Goal: Information Seeking & Learning: Learn about a topic

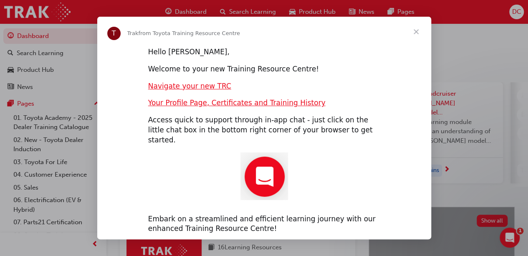
scroll to position [5, 0]
click at [409, 35] on span "Close" at bounding box center [416, 32] width 30 height 30
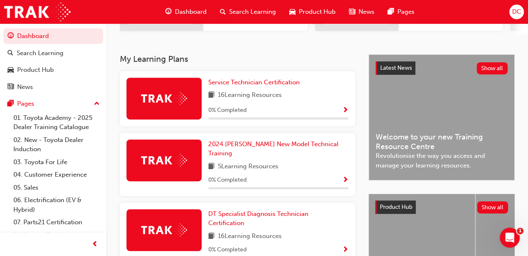
scroll to position [156, 0]
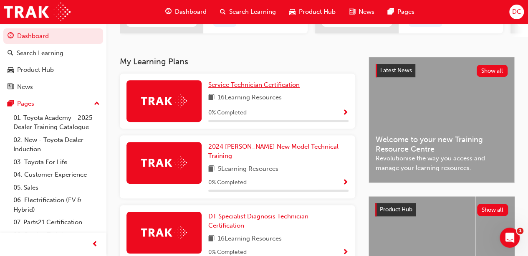
click at [275, 88] on span "Service Technician Certification" at bounding box center [253, 85] width 91 height 8
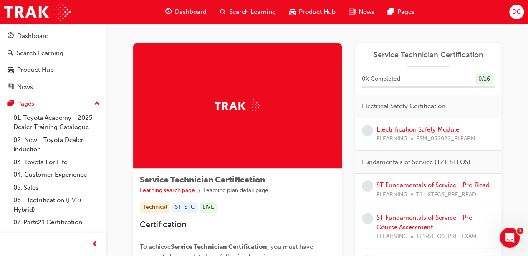
click at [397, 128] on link "Electrification Safety Module" at bounding box center [417, 130] width 83 height 8
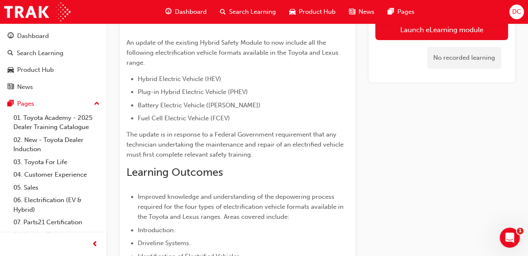
scroll to position [38, 0]
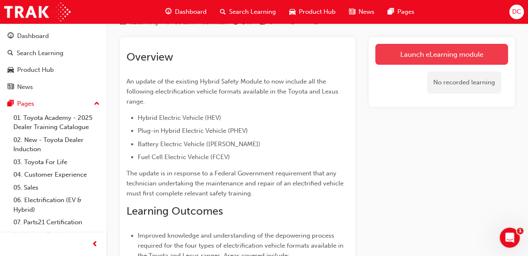
click at [448, 56] on link "Launch eLearning module" at bounding box center [441, 54] width 133 height 21
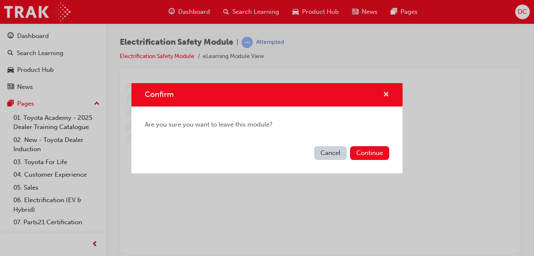
click at [383, 97] on span "cross-icon" at bounding box center [386, 95] width 6 height 8
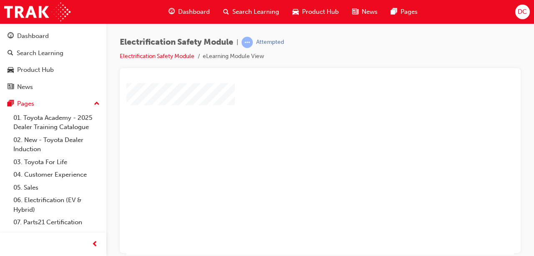
scroll to position [33, 17]
click at [279, 111] on div "play" at bounding box center [279, 111] width 0 height 0
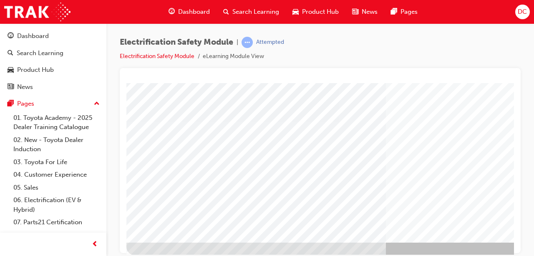
scroll to position [148, 0]
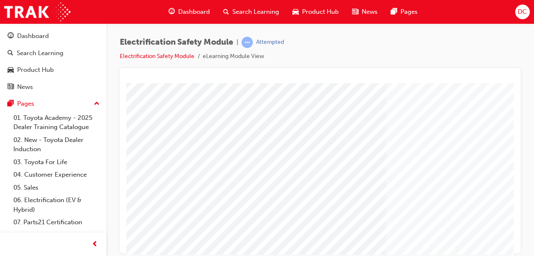
scroll to position [98, 0]
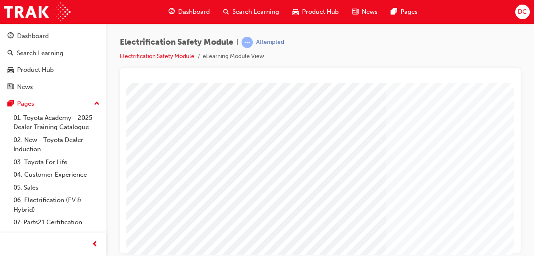
scroll to position [0, 0]
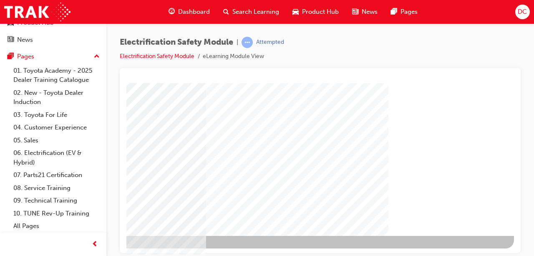
scroll to position [47, 0]
